Goal: Transaction & Acquisition: Purchase product/service

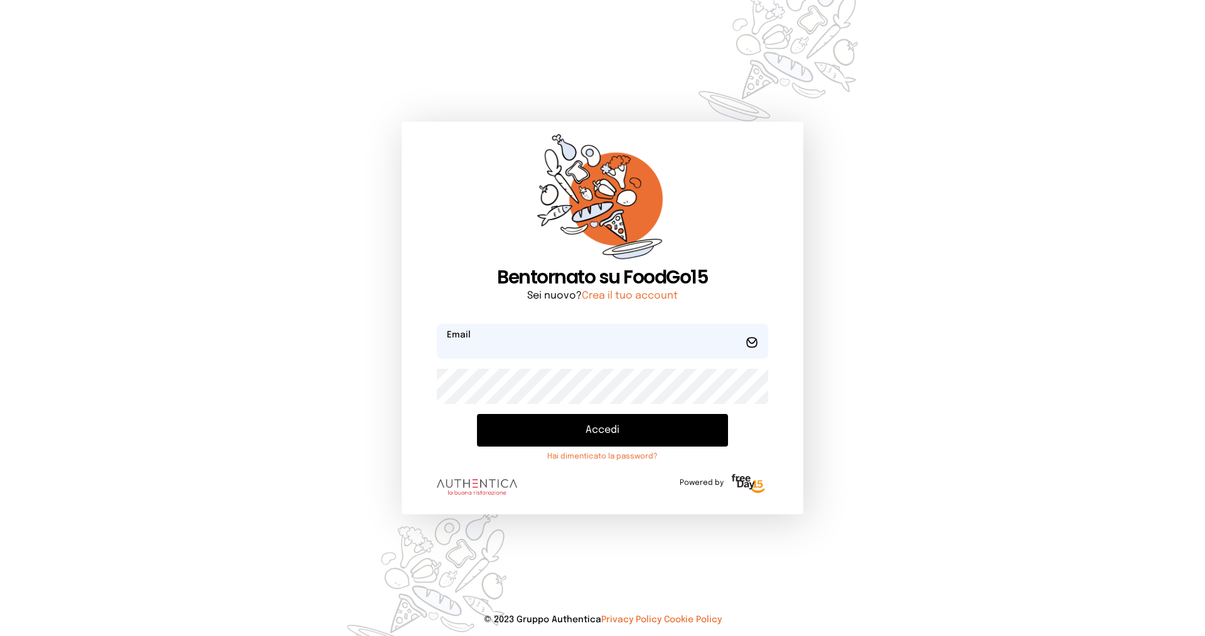
type input "**********"
click at [534, 418] on button "Accedi" at bounding box center [602, 430] width 251 height 33
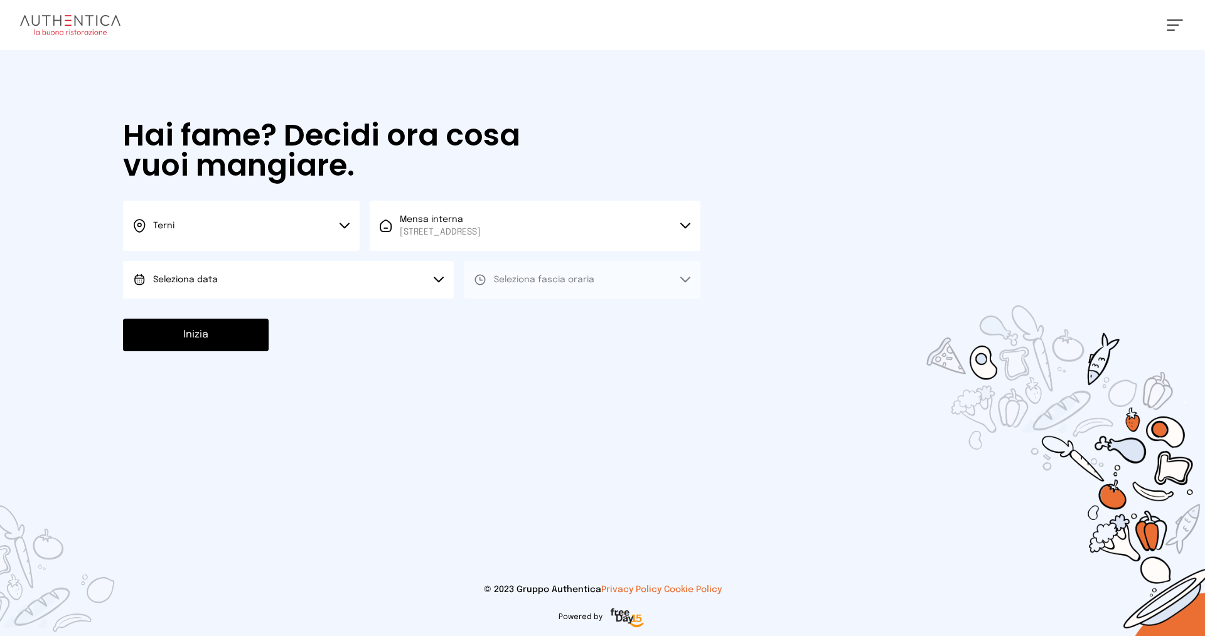
click at [267, 276] on button "Seleziona data" at bounding box center [288, 280] width 331 height 38
click at [262, 321] on li "[DATE], [DATE]" at bounding box center [288, 315] width 331 height 33
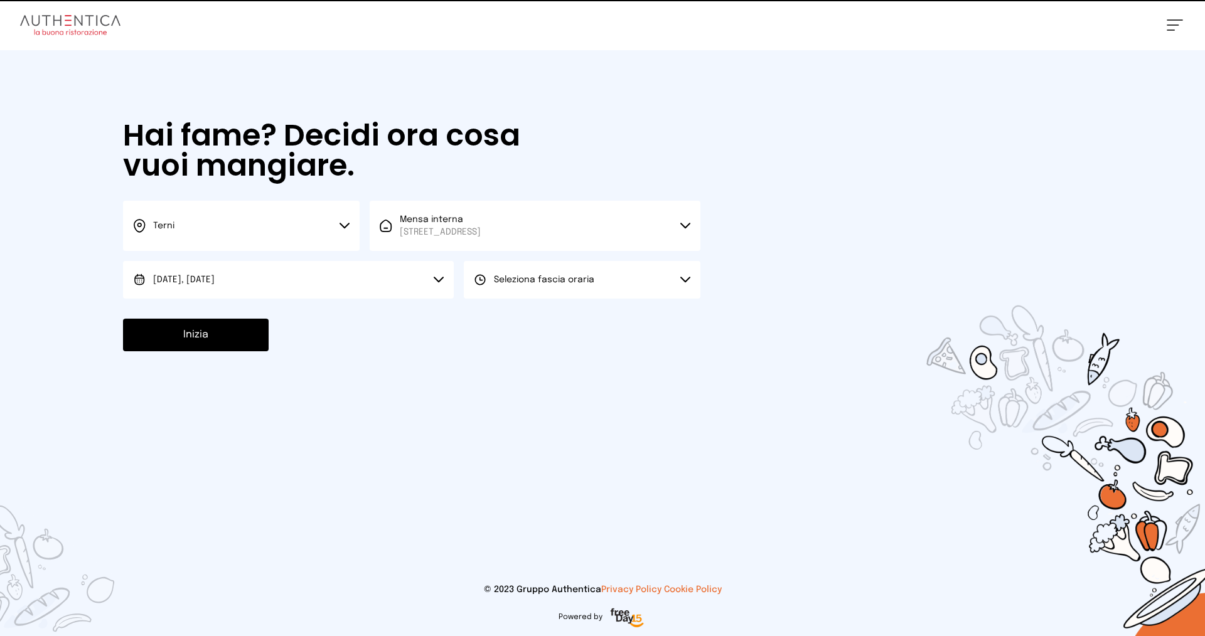
click at [554, 285] on span "Seleziona fascia oraria" at bounding box center [544, 280] width 100 height 13
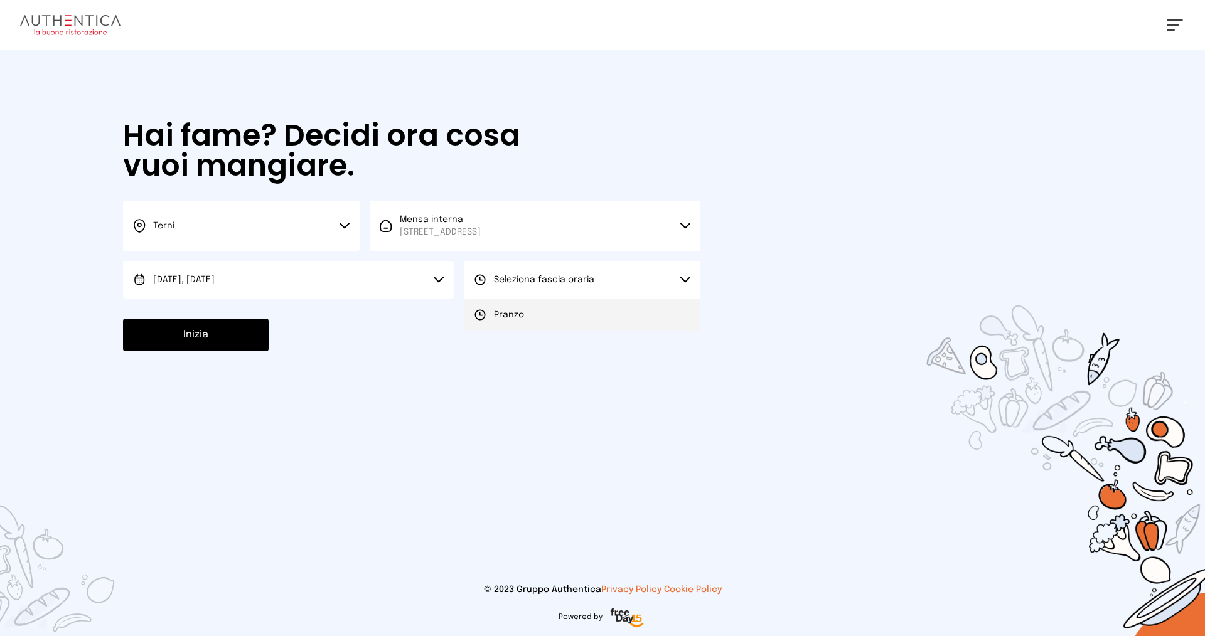
click at [556, 314] on li "Pranzo" at bounding box center [582, 315] width 237 height 33
click at [218, 327] on button "Inizia" at bounding box center [196, 335] width 146 height 33
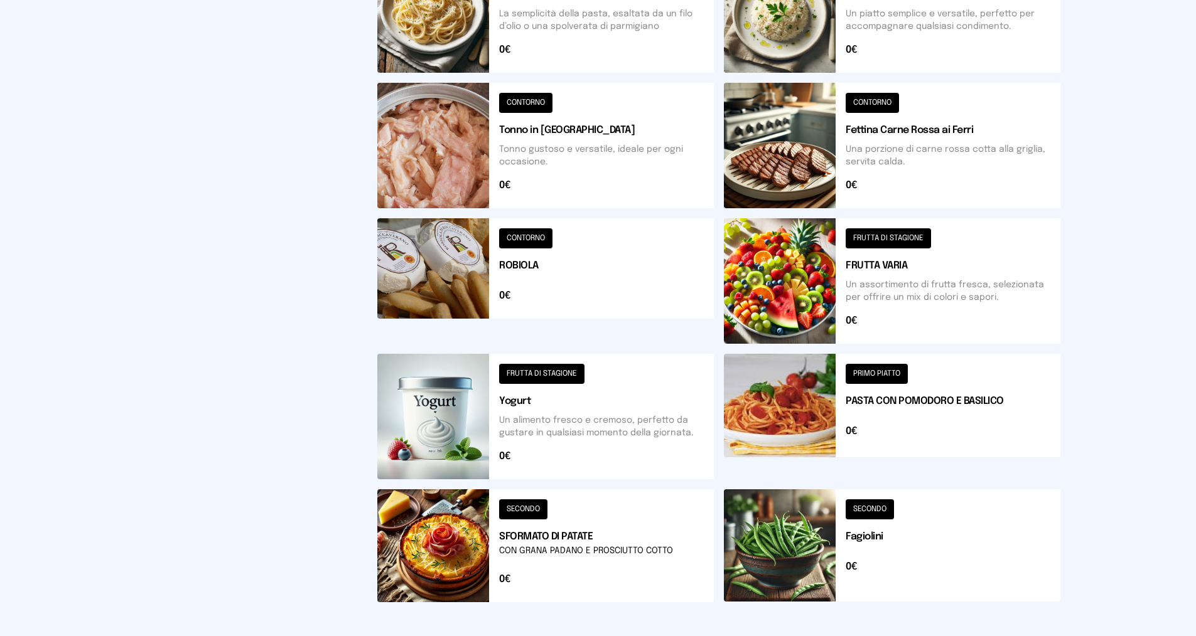
scroll to position [126, 0]
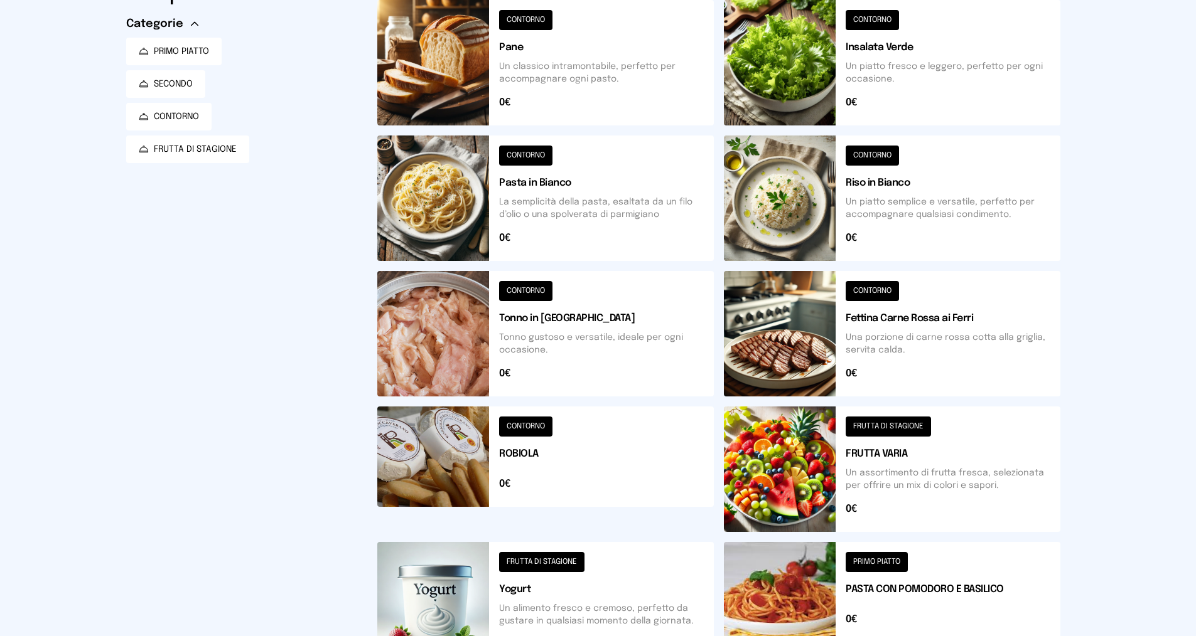
click at [889, 205] on button at bounding box center [892, 199] width 336 height 126
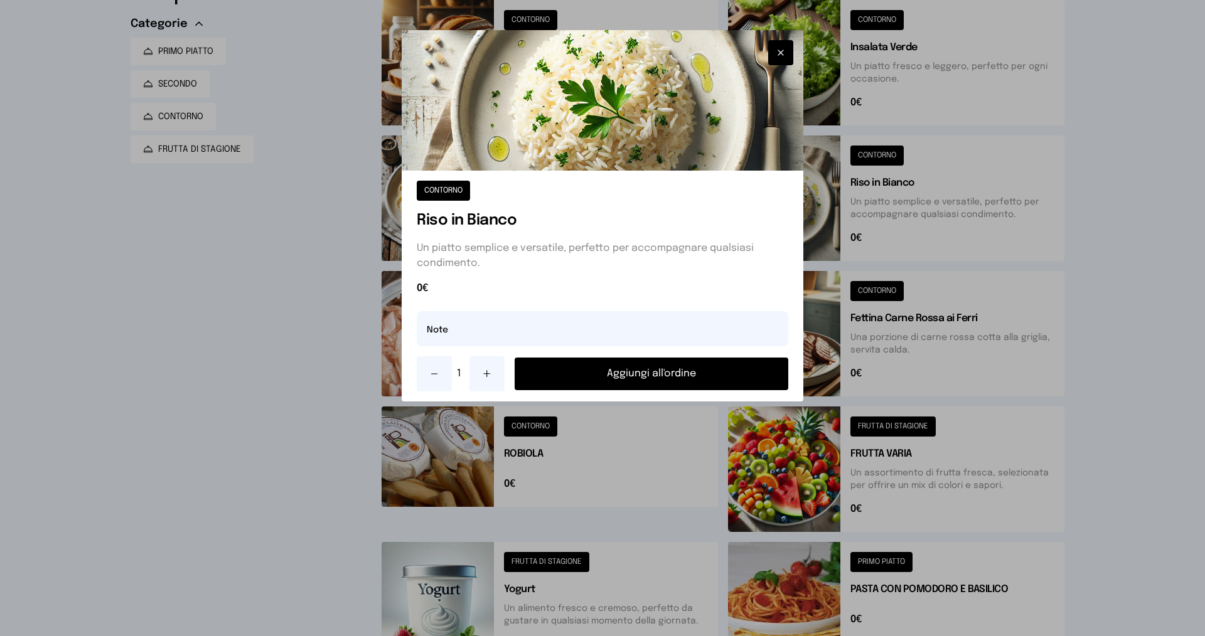
click at [644, 382] on button "Aggiungi all'ordine" at bounding box center [652, 374] width 274 height 33
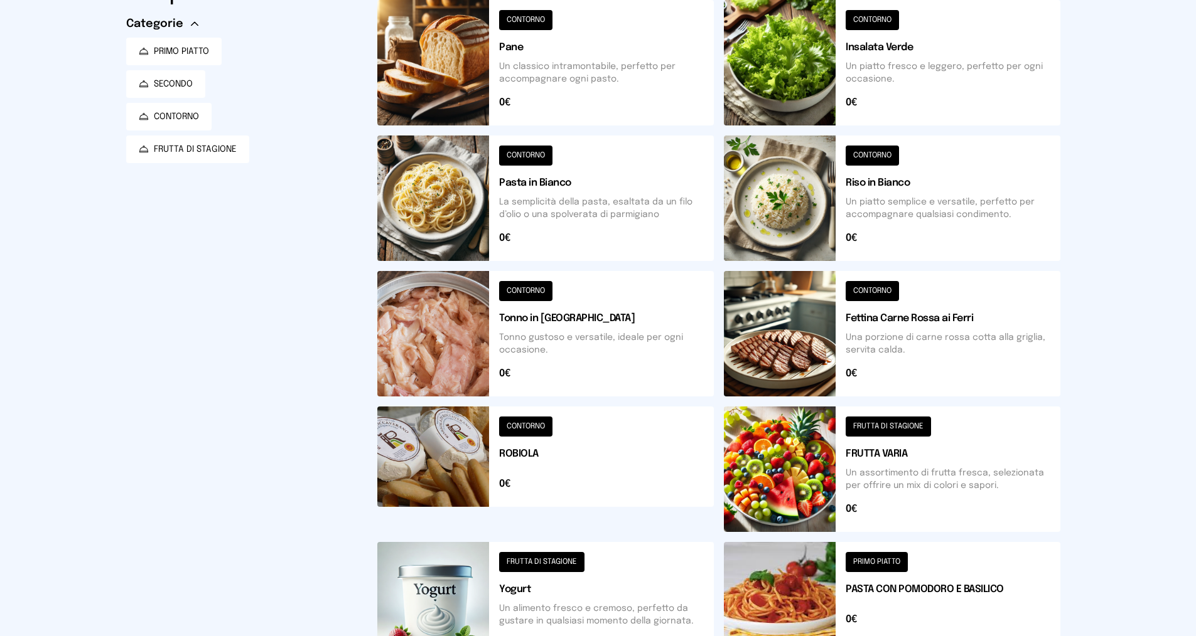
scroll to position [377, 0]
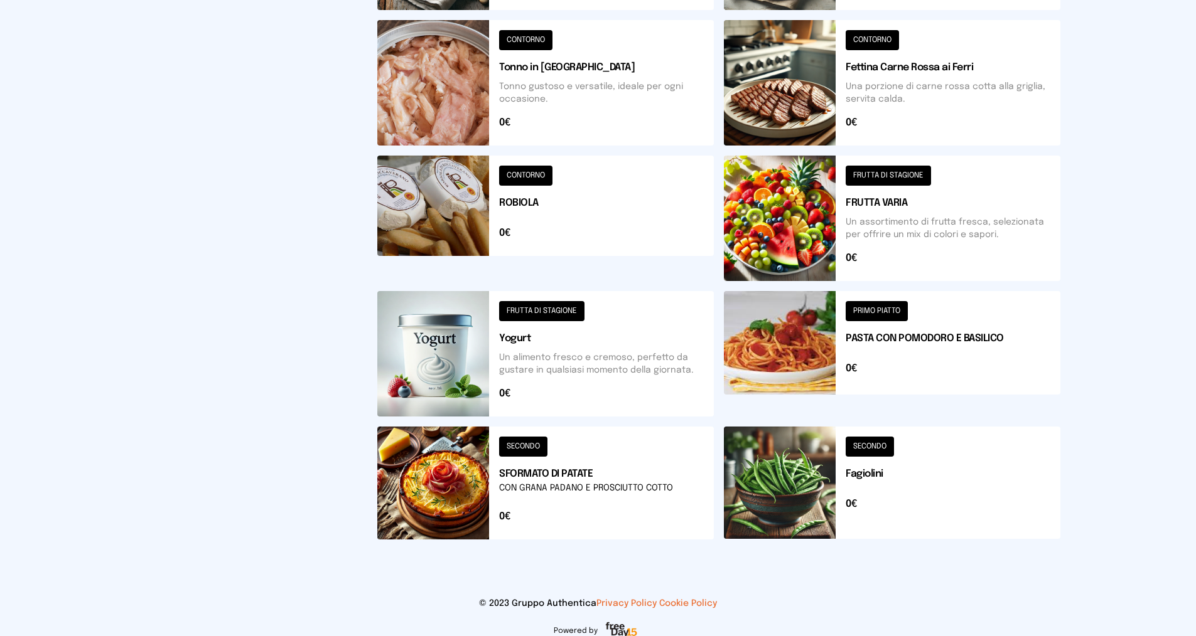
click at [606, 470] on button at bounding box center [545, 483] width 336 height 113
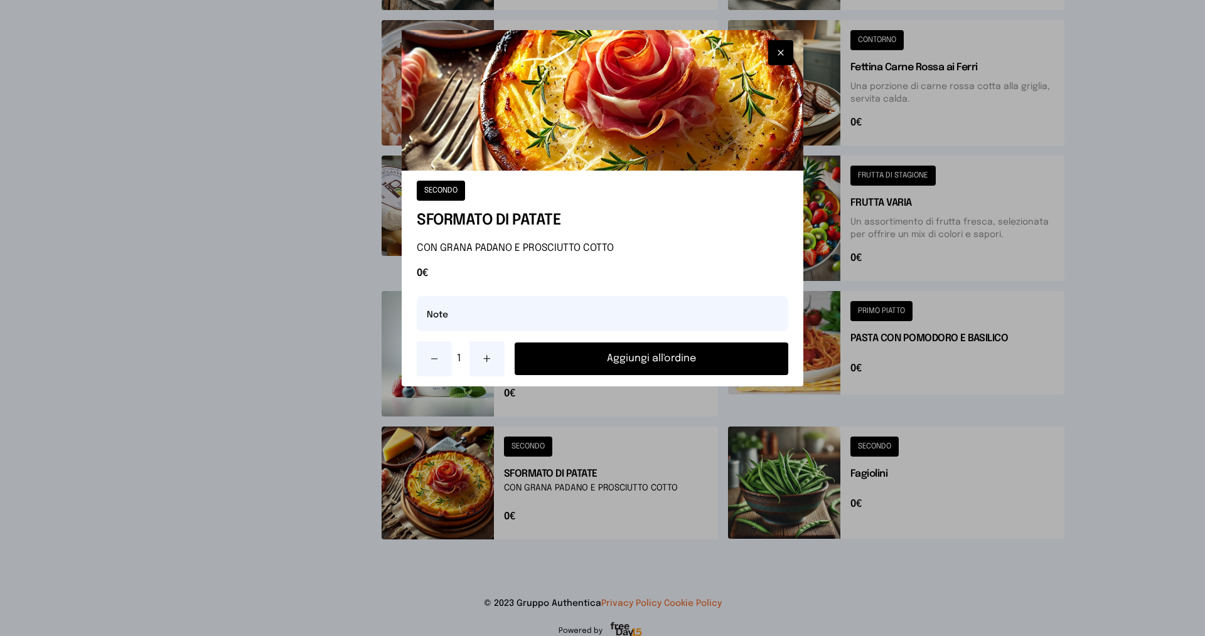
click at [497, 367] on button at bounding box center [487, 358] width 35 height 35
click at [603, 367] on button "Aggiungi all'ordine" at bounding box center [652, 359] width 274 height 33
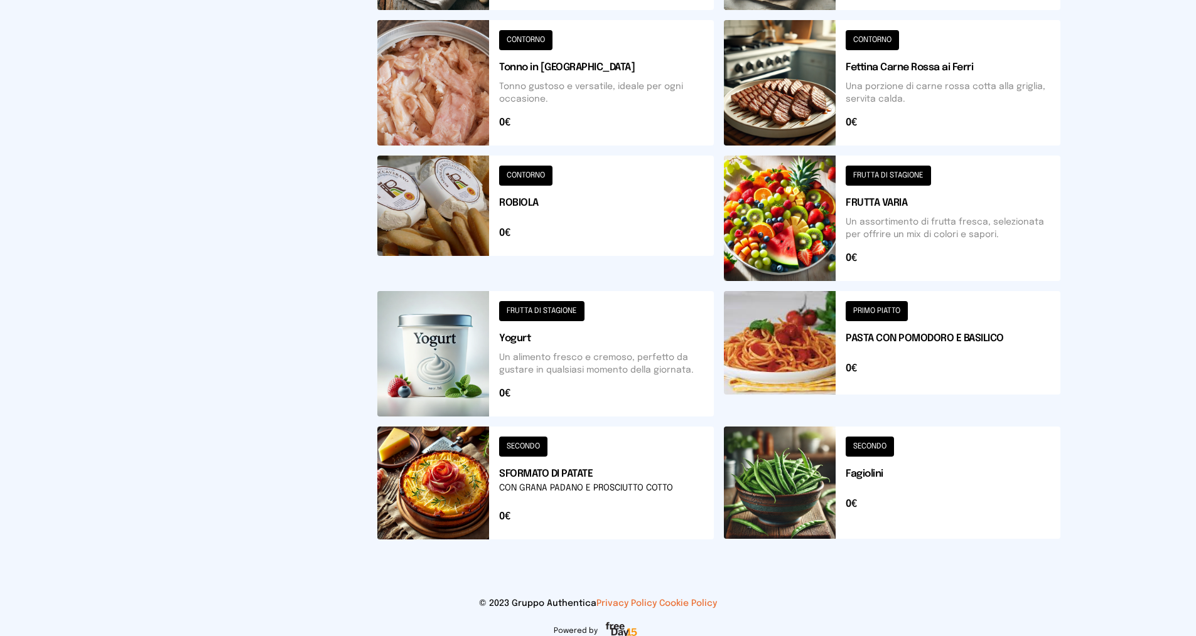
scroll to position [0, 0]
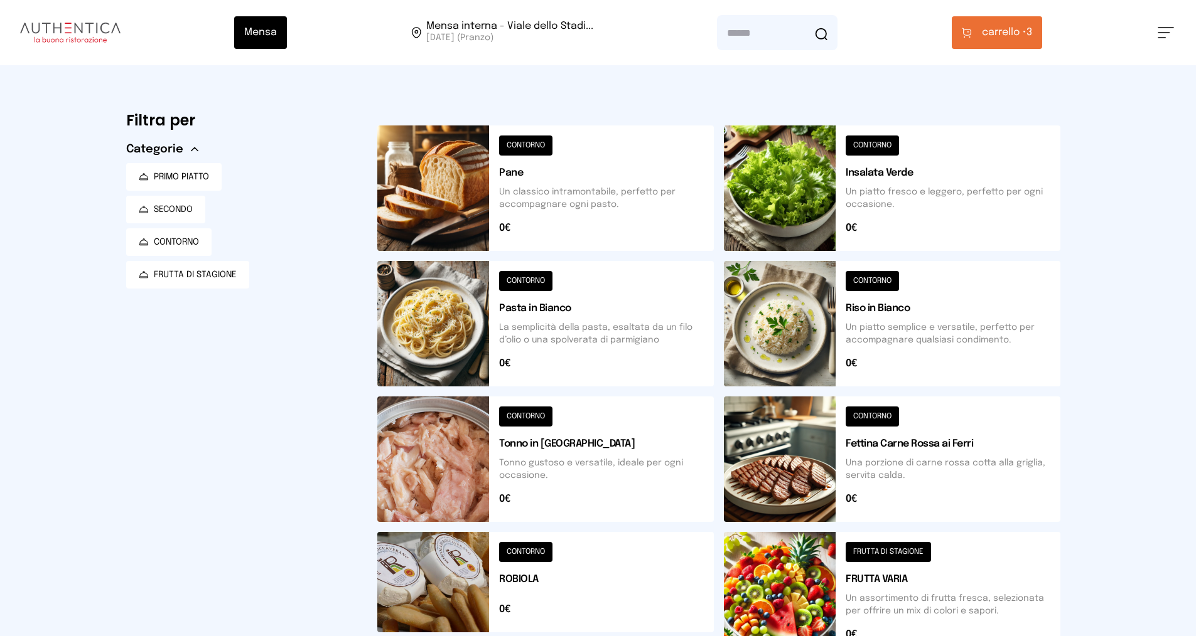
click at [991, 31] on span "carrello •" at bounding box center [1004, 32] width 45 height 15
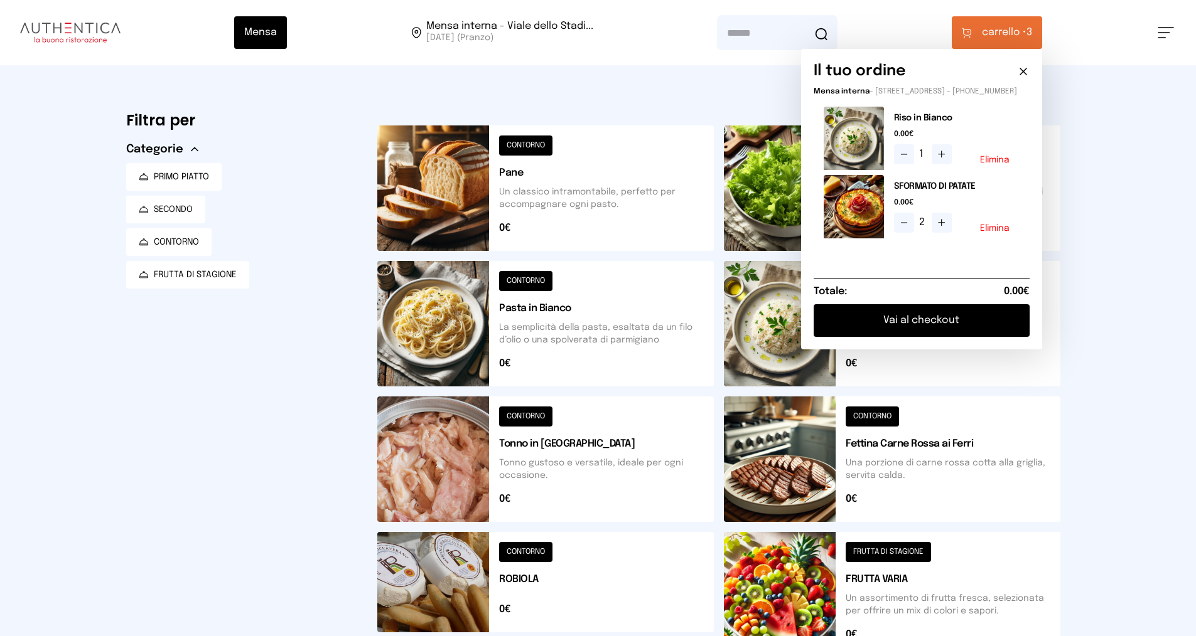
click at [909, 331] on button "Vai al checkout" at bounding box center [922, 320] width 216 height 33
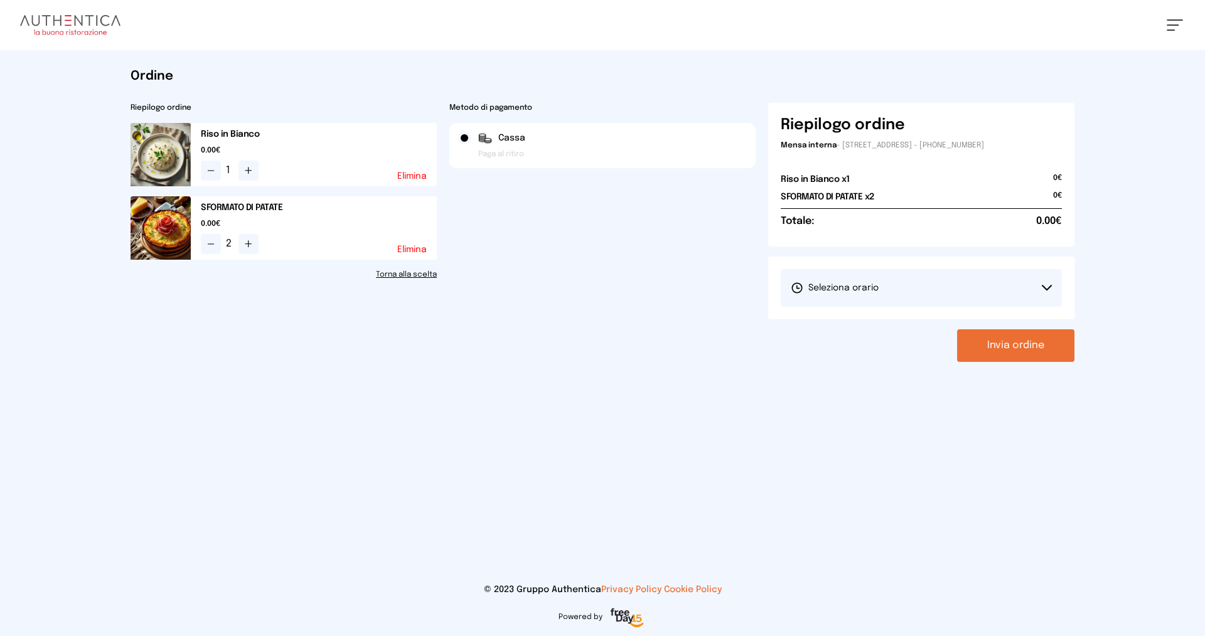
click at [913, 294] on button "Seleziona orario" at bounding box center [921, 288] width 281 height 38
click at [903, 323] on li "1° Turno (13:00 - 15:00)" at bounding box center [921, 323] width 281 height 33
click at [978, 338] on button "Invia ordine" at bounding box center [1015, 346] width 117 height 33
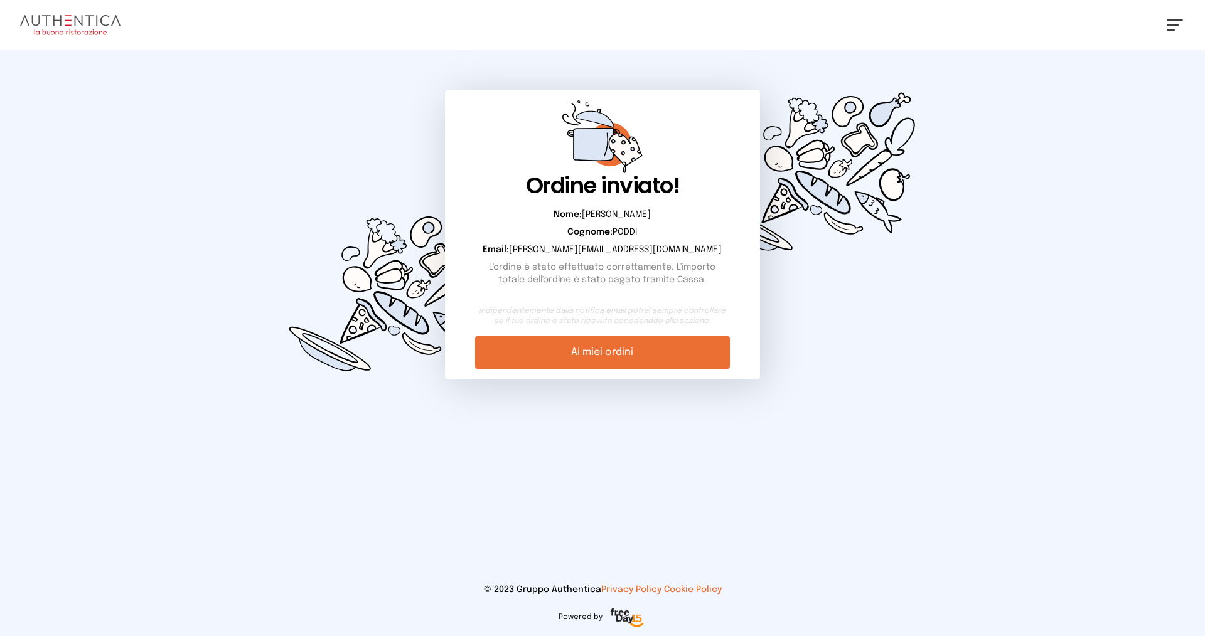
click at [640, 357] on link "Ai miei ordini" at bounding box center [602, 352] width 254 height 33
